Goal: Find specific fact: Find specific fact

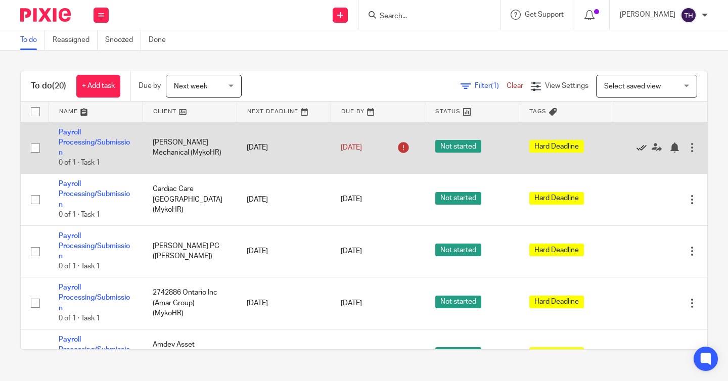
click at [641, 149] on icon at bounding box center [641, 147] width 10 height 10
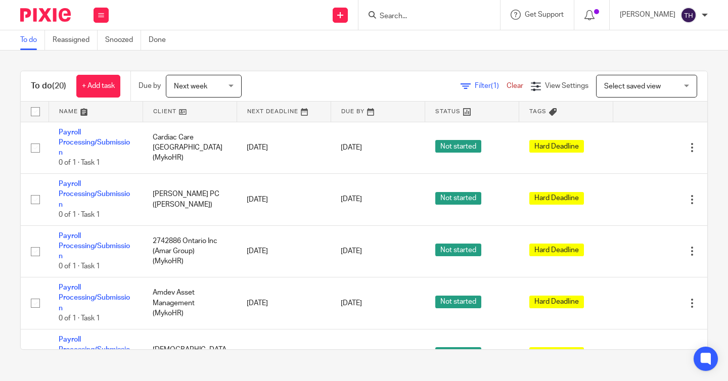
click at [442, 21] on div at bounding box center [428, 15] width 141 height 30
click at [442, 20] on input "Search" at bounding box center [423, 16] width 91 height 9
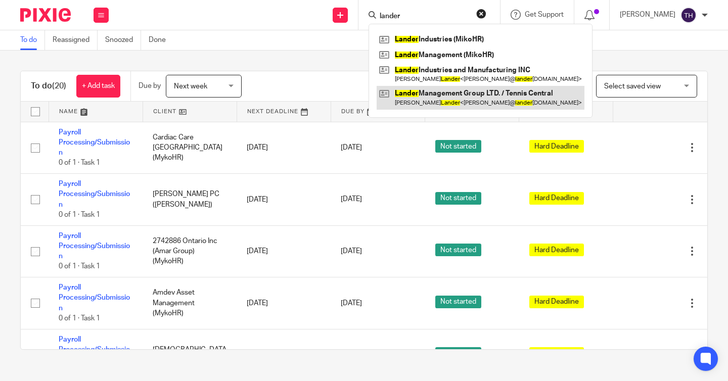
type input "lander"
click at [436, 95] on link at bounding box center [480, 97] width 208 height 23
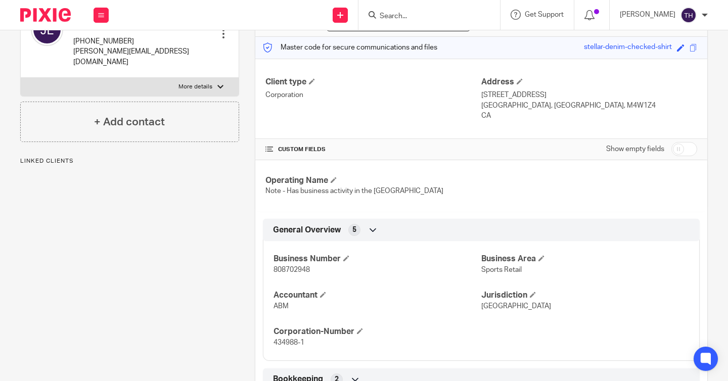
scroll to position [138, 0]
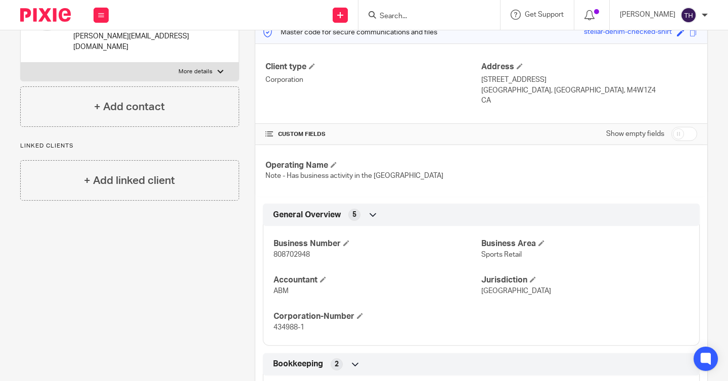
click at [298, 255] on span "808702948" at bounding box center [291, 254] width 36 height 7
copy span "808702948"
click at [448, 16] on input "Search" at bounding box center [423, 16] width 91 height 9
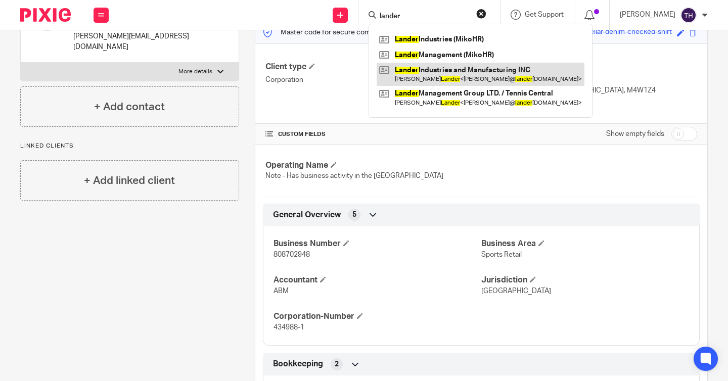
type input "lander"
click at [421, 80] on link at bounding box center [480, 74] width 208 height 23
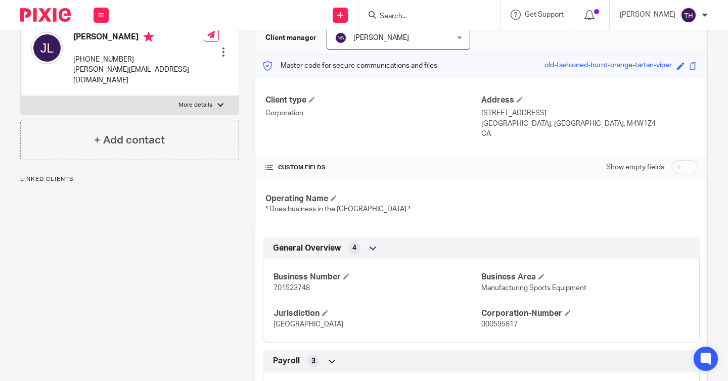
scroll to position [110, 0]
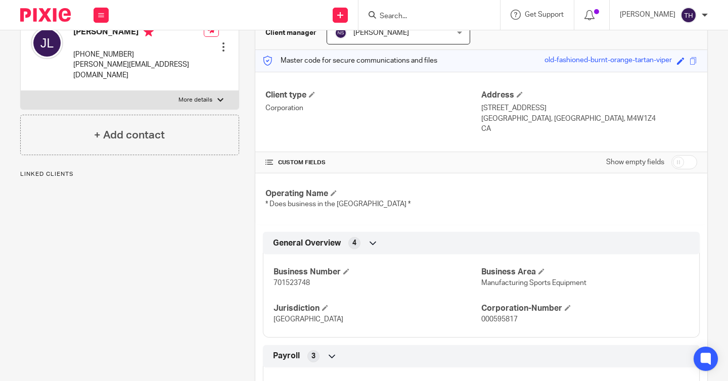
click at [294, 282] on span "701523748" at bounding box center [291, 282] width 36 height 7
copy span "701523748"
